Goal: Task Accomplishment & Management: Manage account settings

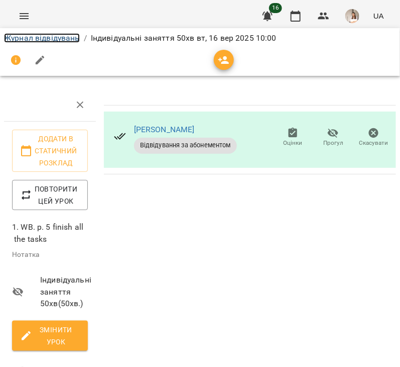
click at [54, 42] on link "Журнал відвідувань" at bounding box center [42, 38] width 76 height 10
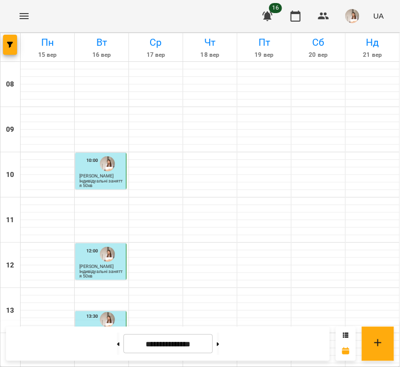
scroll to position [256, 0]
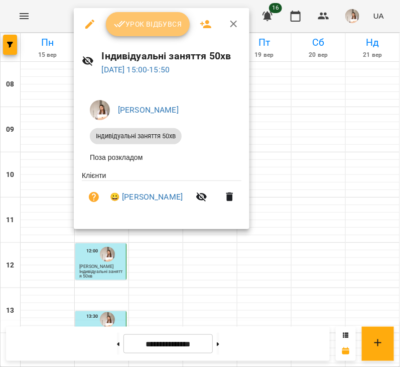
click at [131, 33] on button "Урок відбувся" at bounding box center [148, 24] width 84 height 24
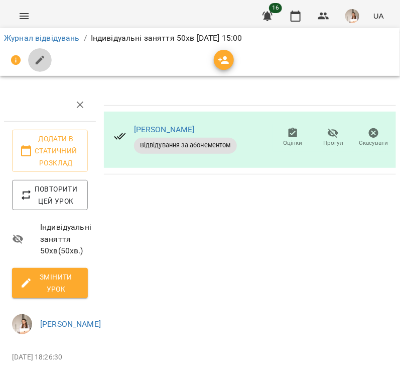
click at [38, 69] on button "button" at bounding box center [40, 60] width 24 height 24
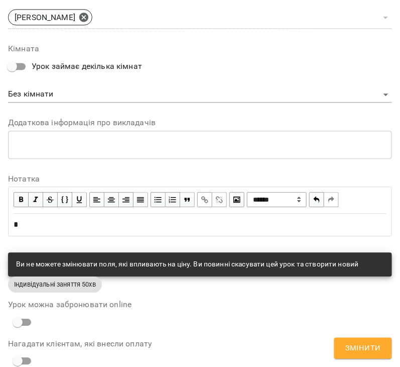
scroll to position [480, 0]
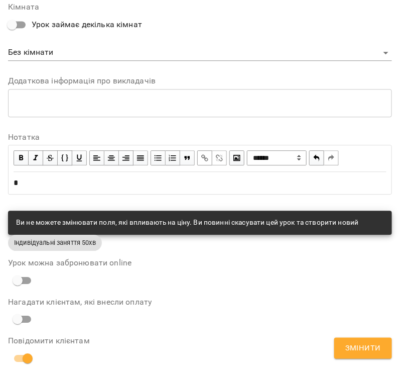
click at [70, 182] on div "*" at bounding box center [200, 183] width 373 height 12
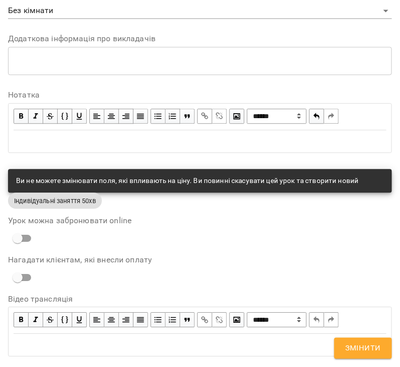
scroll to position [438, 0]
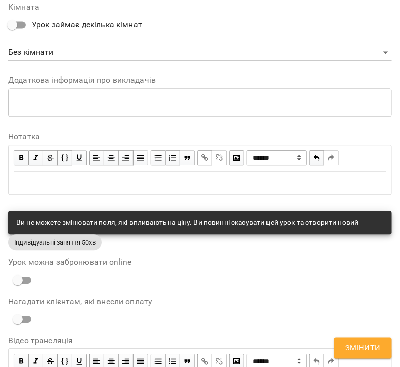
click at [324, 157] on div "**********" at bounding box center [200, 158] width 373 height 27
click at [323, 157] on span "button" at bounding box center [316, 157] width 11 height 11
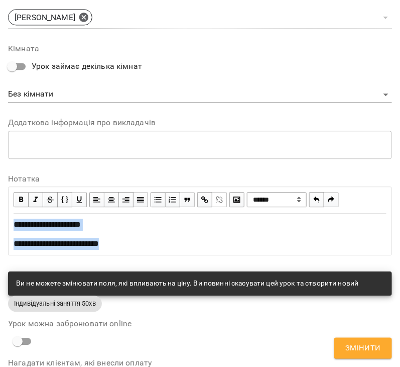
scroll to position [480, 0]
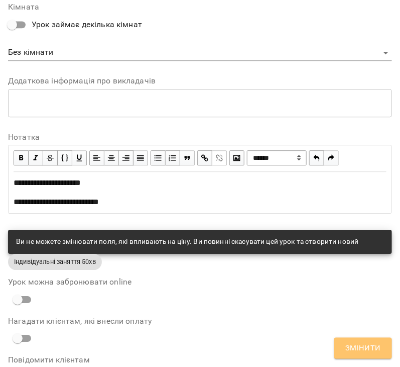
click at [345, 344] on button "Змінити" at bounding box center [364, 348] width 58 height 21
